Goal: Task Accomplishment & Management: Complete application form

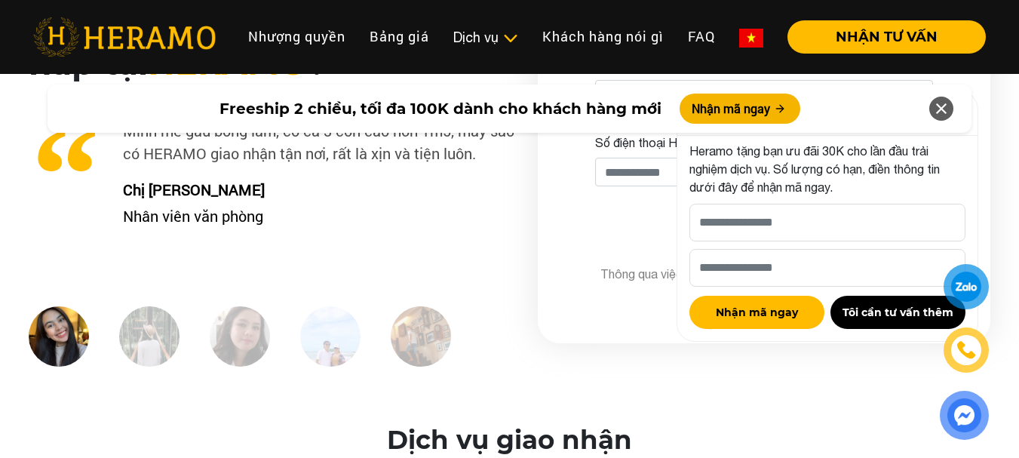
scroll to position [3827, 0]
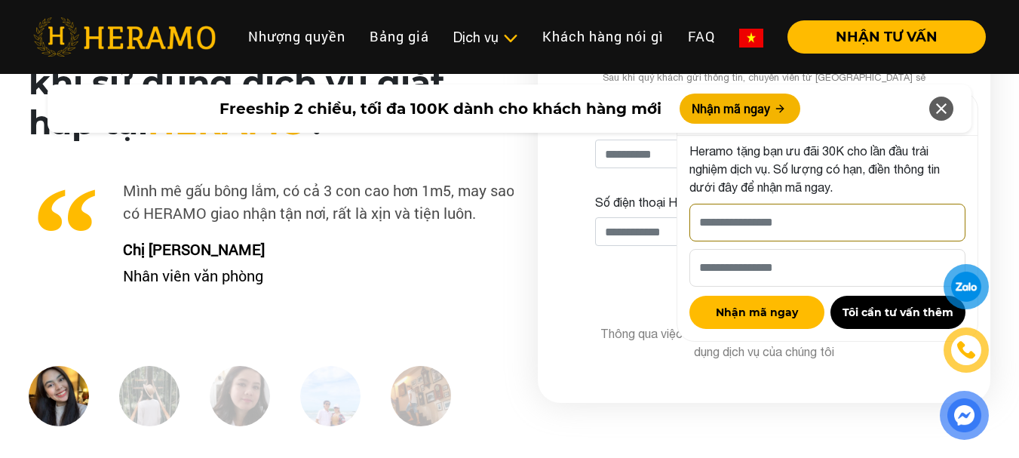
click at [815, 216] on input "[PERSON_NAME] xin tên của bạn nhé *" at bounding box center [827, 223] width 276 height 38
type input "*"
type input "*********"
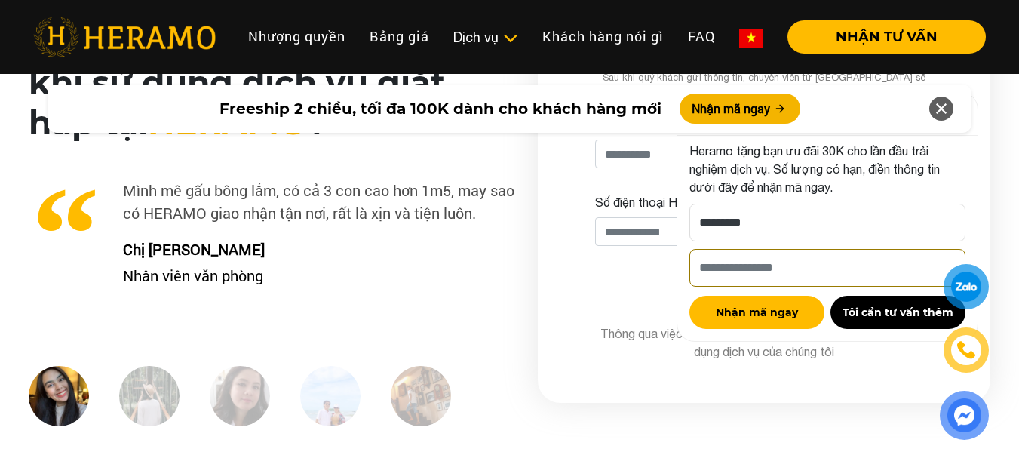
click at [723, 262] on input "Số điện thoại HERAMO có thể liên hệ là *" at bounding box center [827, 268] width 276 height 38
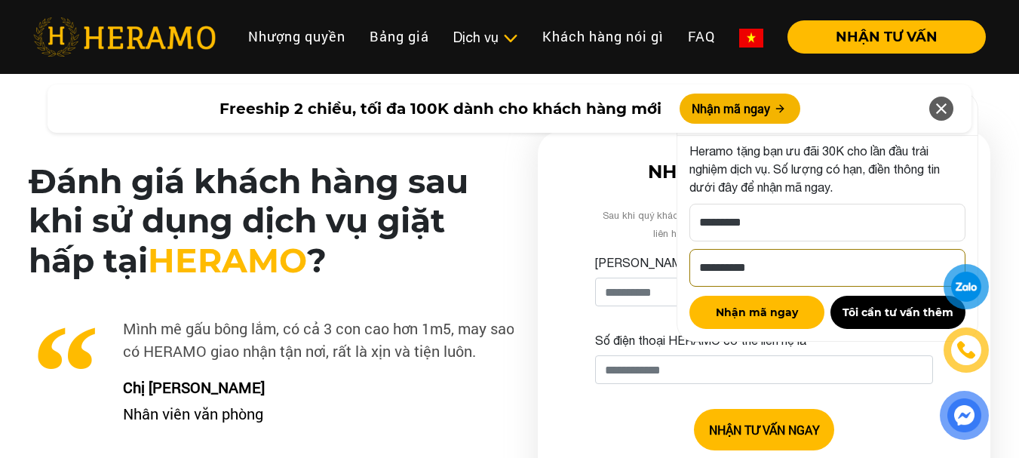
scroll to position [3676, 0]
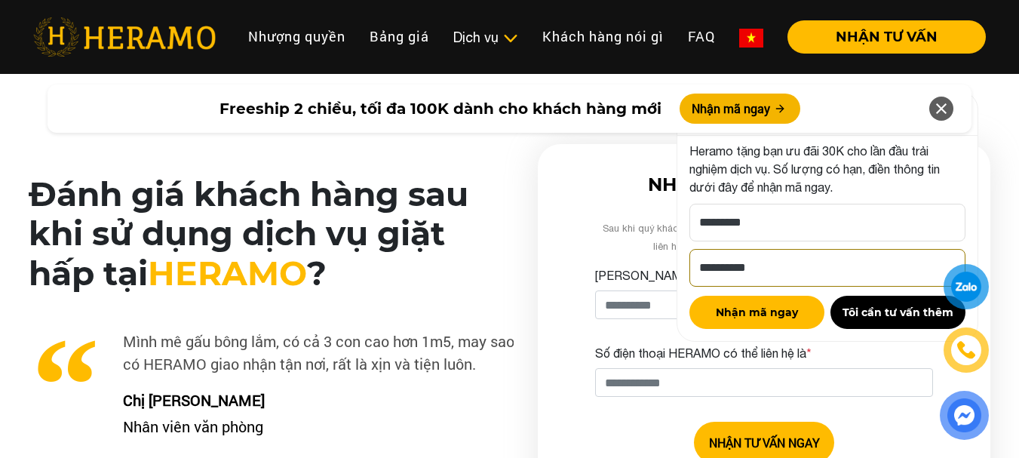
type input "**********"
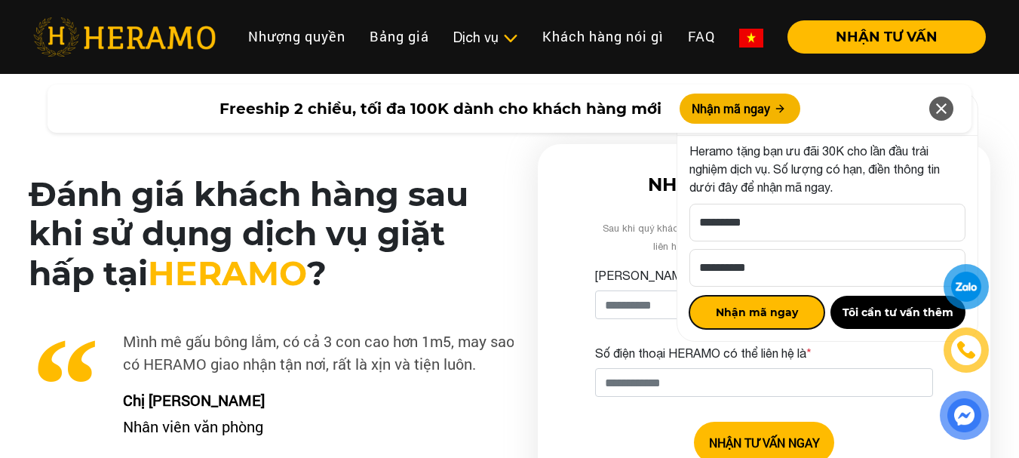
click at [755, 313] on button "Nhận mã ngay" at bounding box center [756, 312] width 135 height 33
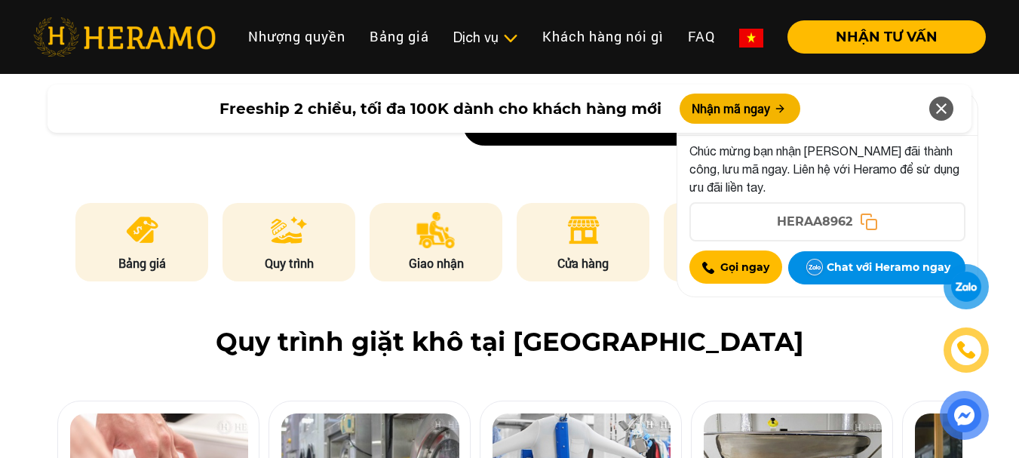
scroll to position [735, 0]
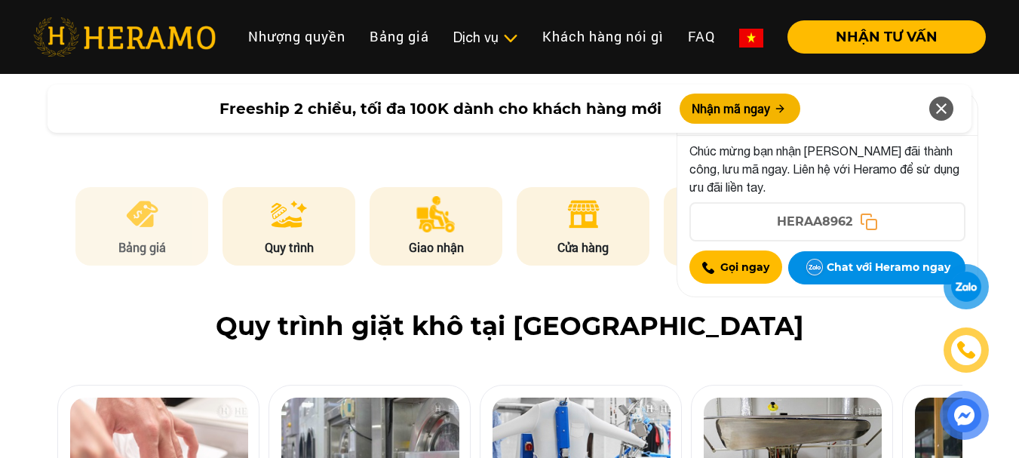
click at [138, 196] on img at bounding box center [142, 214] width 37 height 36
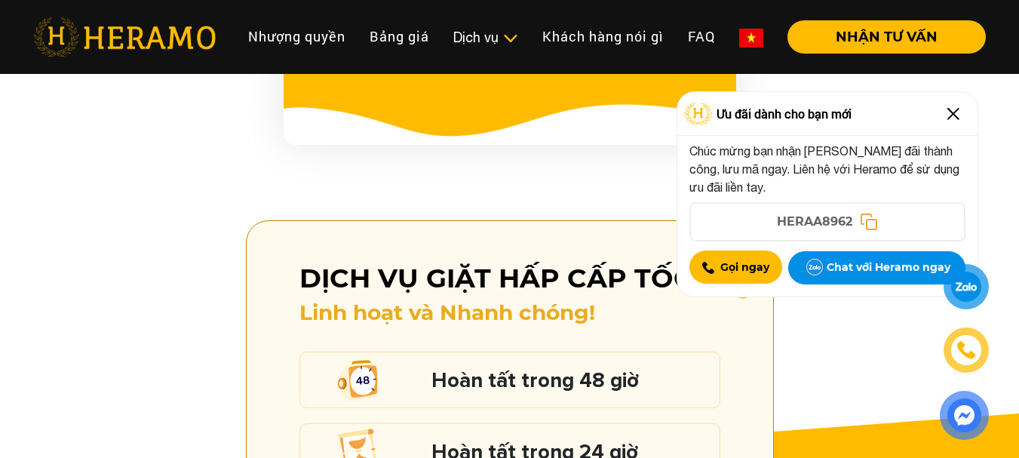
scroll to position [1273, 0]
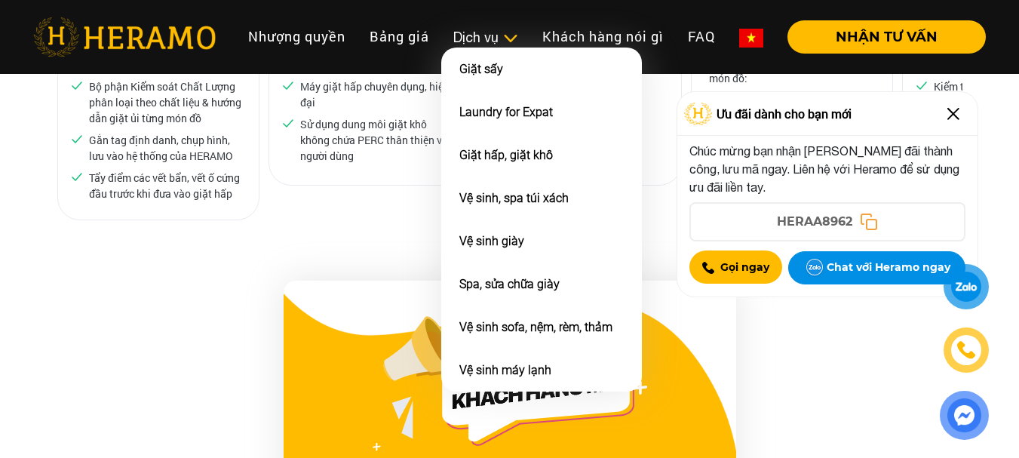
click at [508, 38] on img at bounding box center [510, 38] width 16 height 15
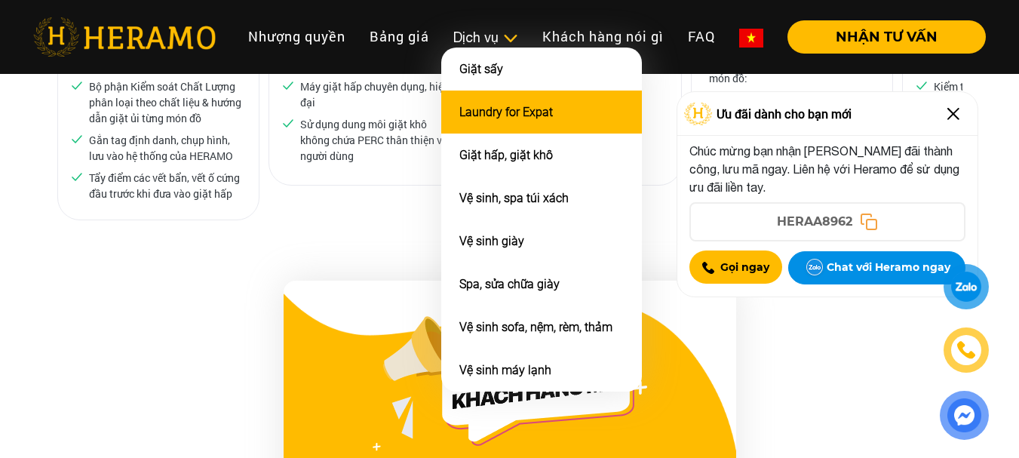
click at [508, 116] on link "Laundry for Expat" at bounding box center [506, 112] width 94 height 14
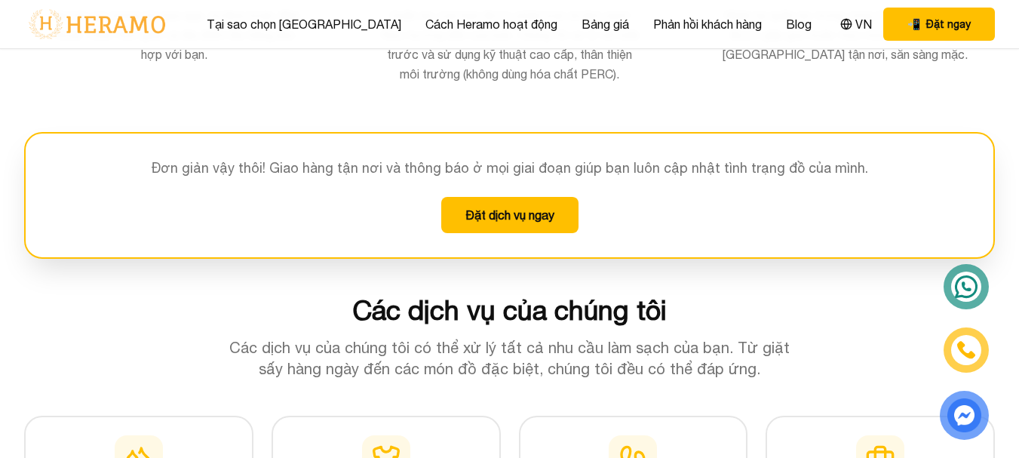
scroll to position [66, 0]
